Goal: Information Seeking & Learning: Check status

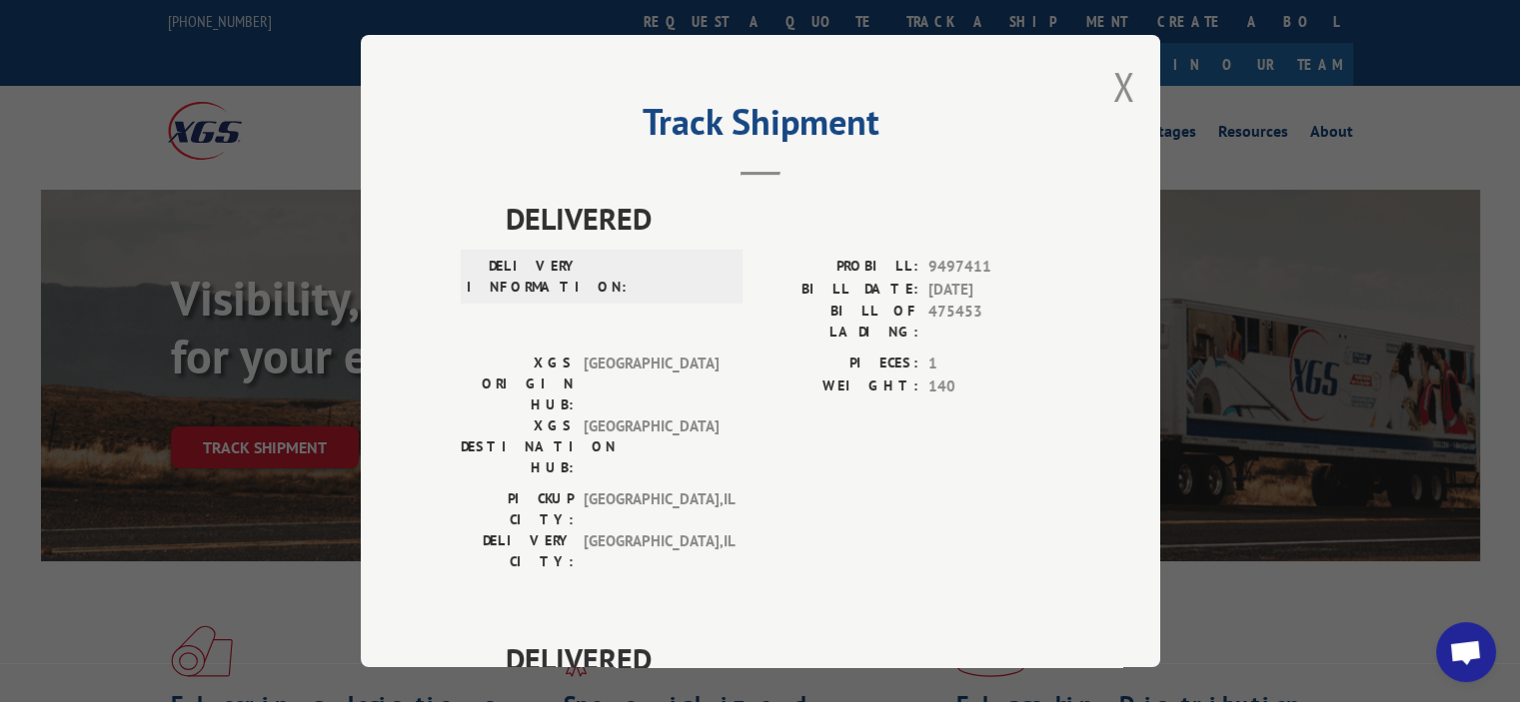
scroll to position [1342, 0]
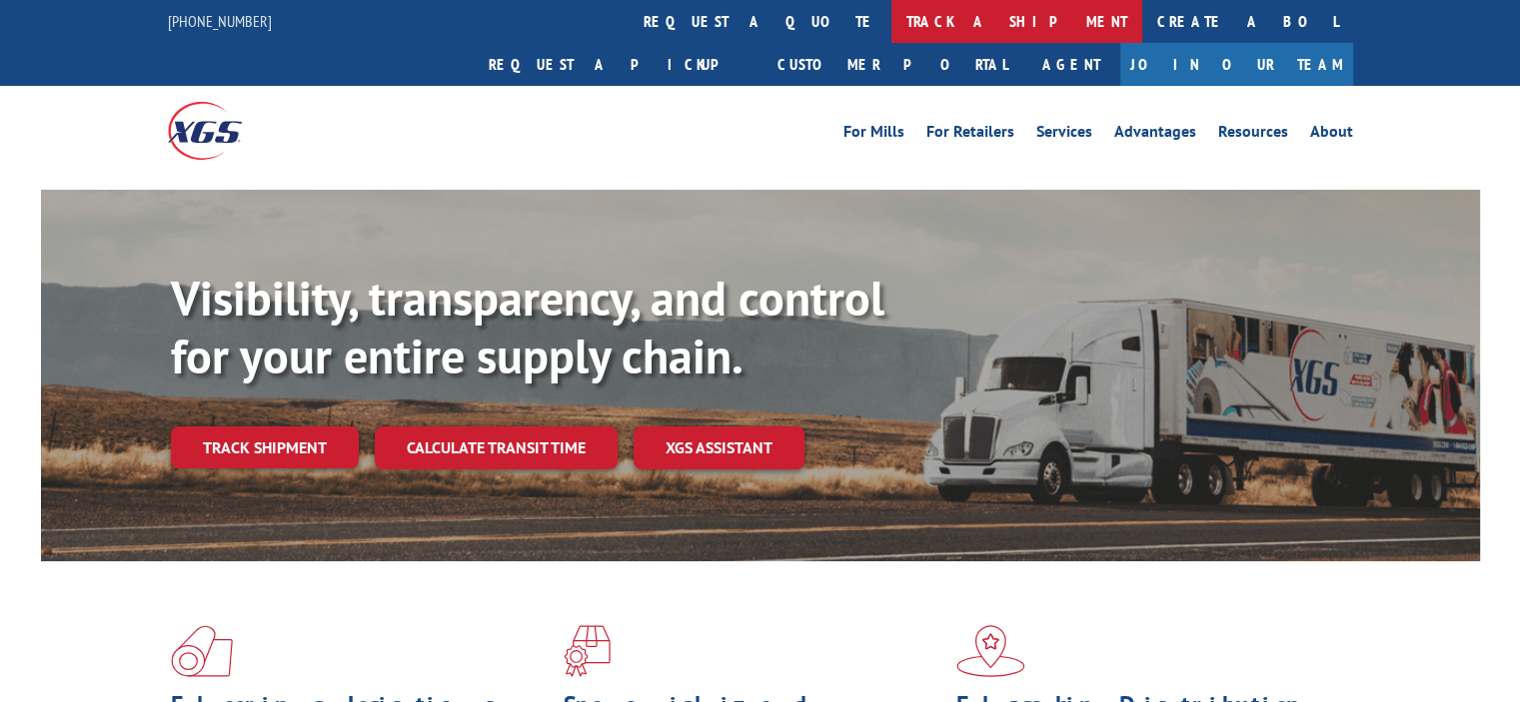
click at [891, 19] on link "track a shipment" at bounding box center [1016, 21] width 251 height 43
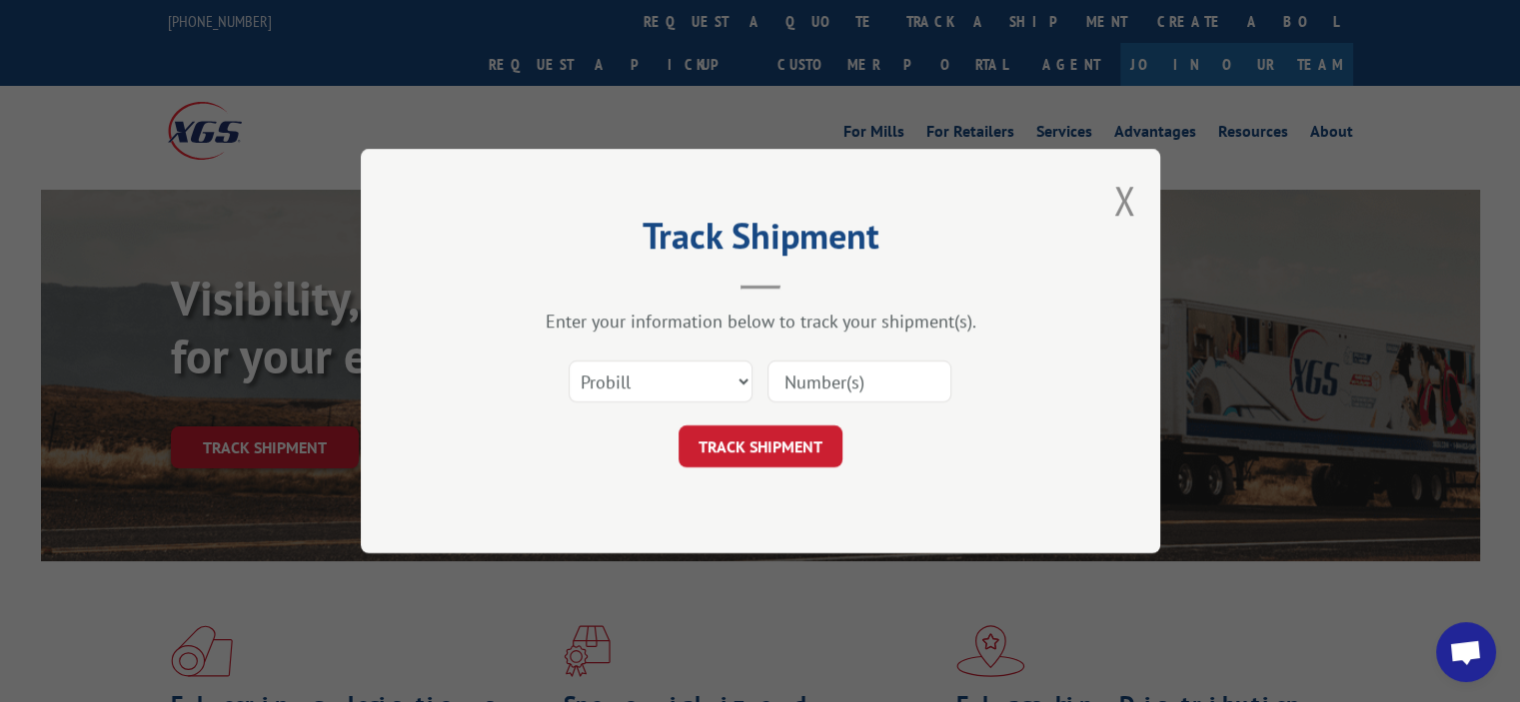
drag, startPoint x: 680, startPoint y: 352, endPoint x: 677, endPoint y: 367, distance: 15.3
click at [679, 359] on div "Select category... Probill BOL PO" at bounding box center [761, 382] width 600 height 66
click at [677, 368] on select "Select category... Probill BOL PO" at bounding box center [661, 382] width 184 height 42
select select "bol"
click at [569, 361] on select "Select category... Probill BOL PO" at bounding box center [661, 382] width 184 height 42
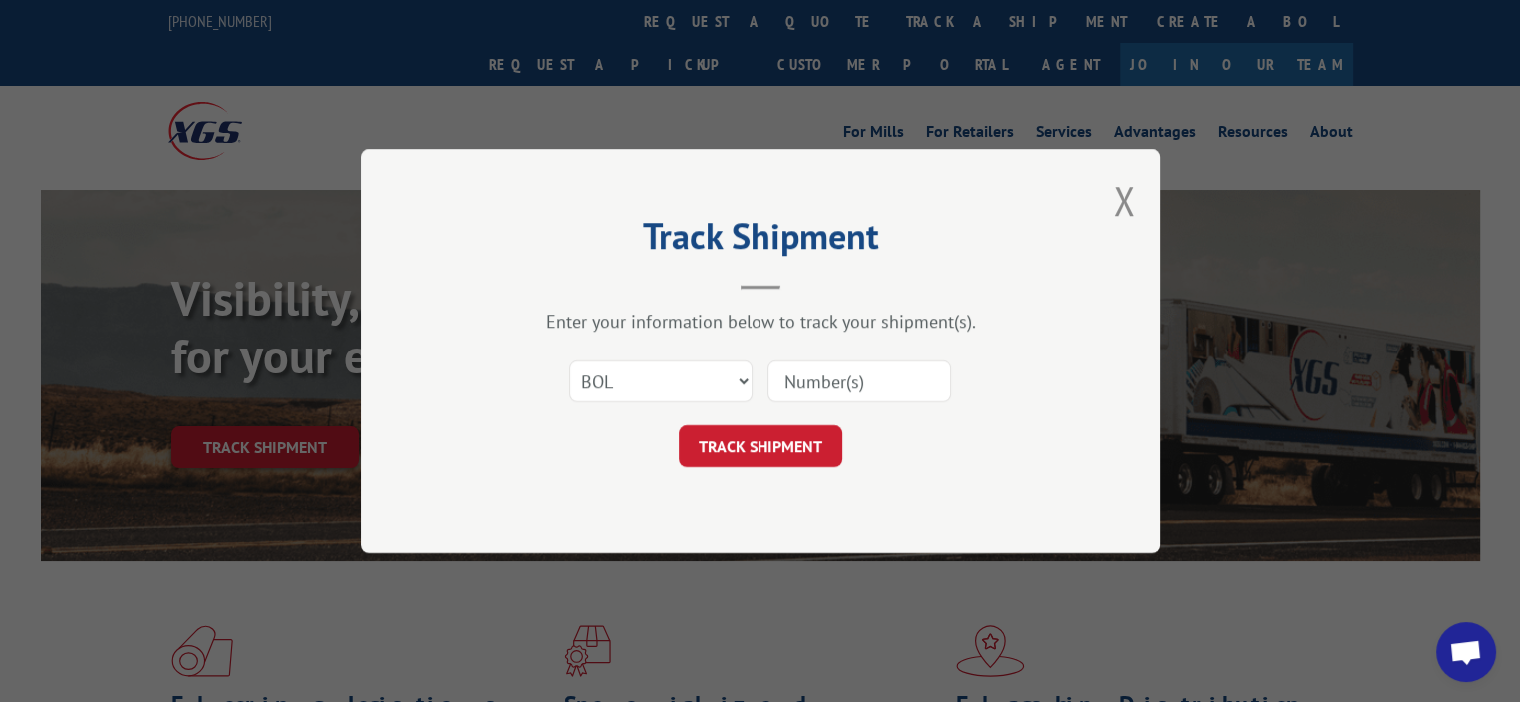
paste input "475453"
type input "475453"
click at [753, 435] on button "TRACK SHIPMENT" at bounding box center [760, 447] width 164 height 42
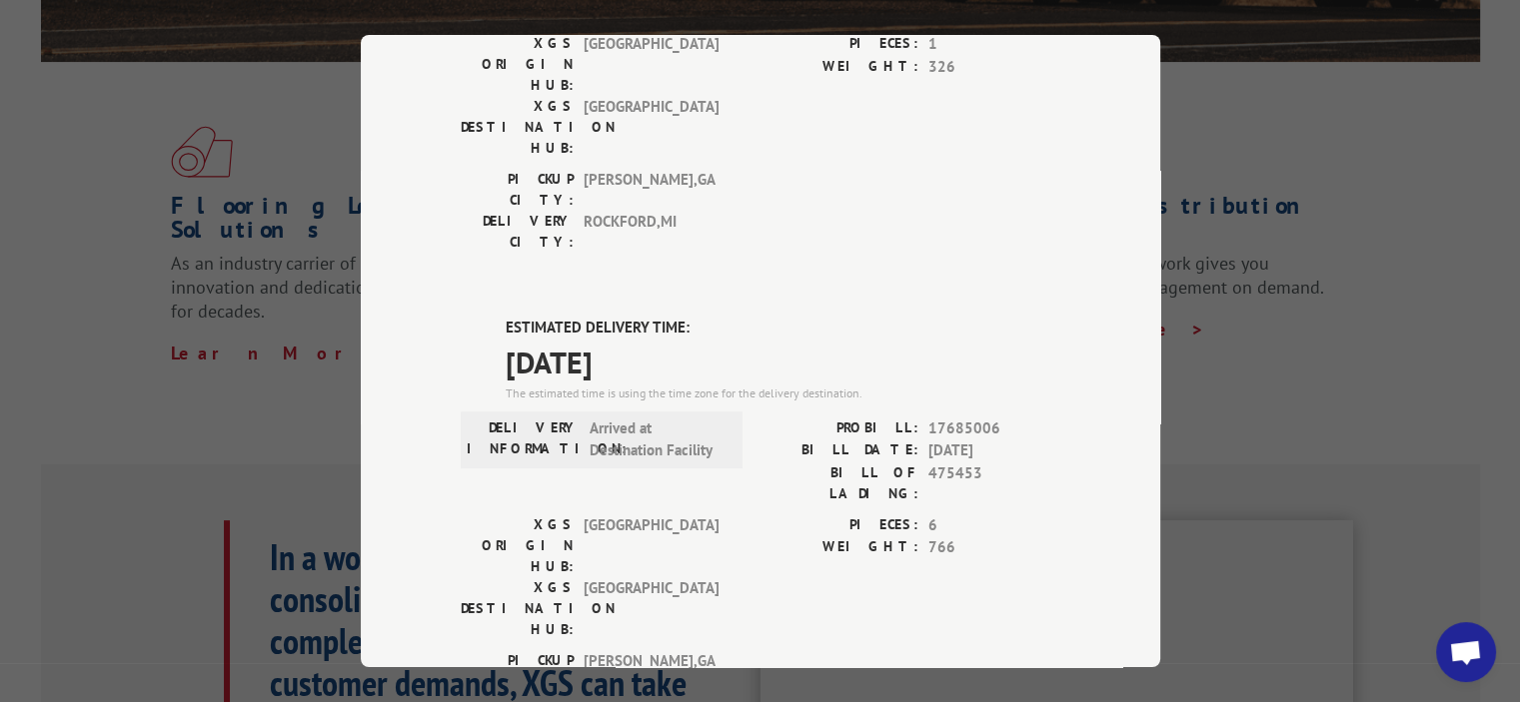
scroll to position [1342, 0]
